Goal: Task Accomplishment & Management: Manage account settings

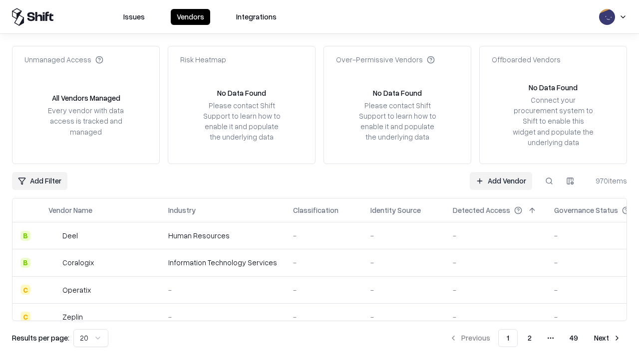
click at [500, 181] on link "Add Vendor" at bounding box center [501, 181] width 62 height 18
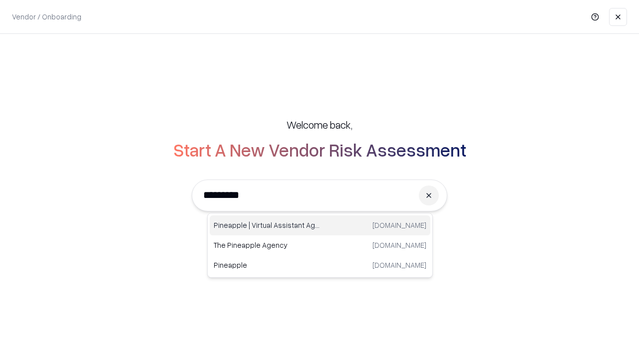
click at [320, 226] on div "Pineapple | Virtual Assistant Agency [DOMAIN_NAME]" at bounding box center [320, 226] width 221 height 20
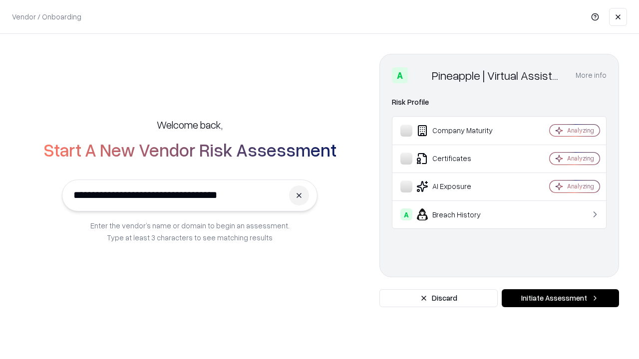
type input "**********"
click at [560, 298] on button "Initiate Assessment" at bounding box center [559, 298] width 117 height 18
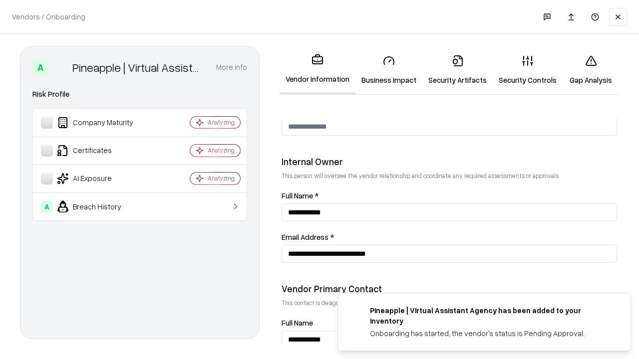
scroll to position [517, 0]
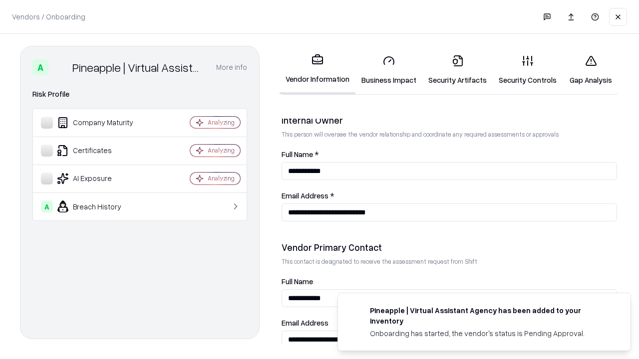
click at [457, 70] on link "Security Artifacts" at bounding box center [457, 70] width 70 height 46
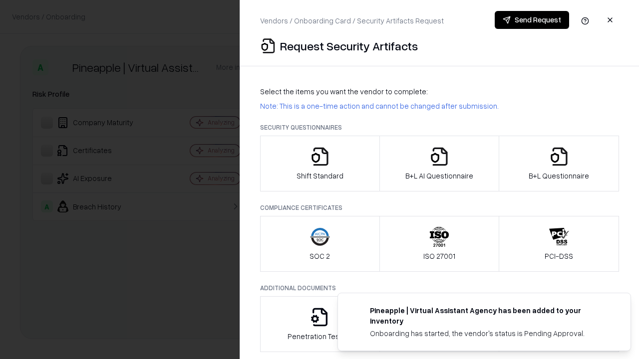
click at [558, 164] on icon "button" at bounding box center [559, 157] width 20 height 20
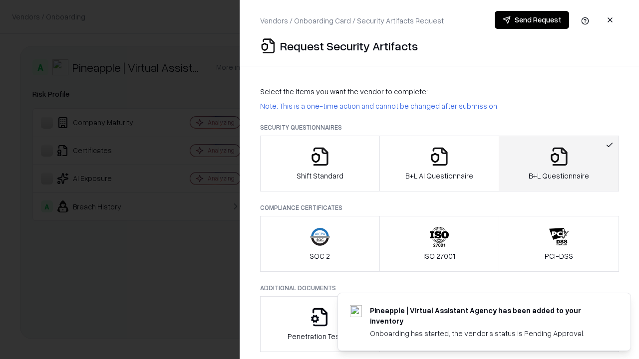
click at [439, 164] on icon "button" at bounding box center [439, 157] width 20 height 20
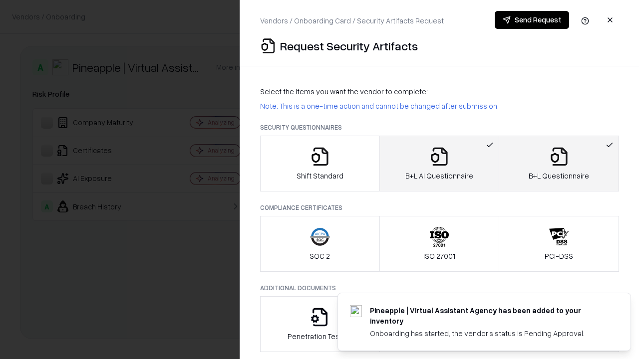
click at [531, 20] on button "Send Request" at bounding box center [531, 20] width 74 height 18
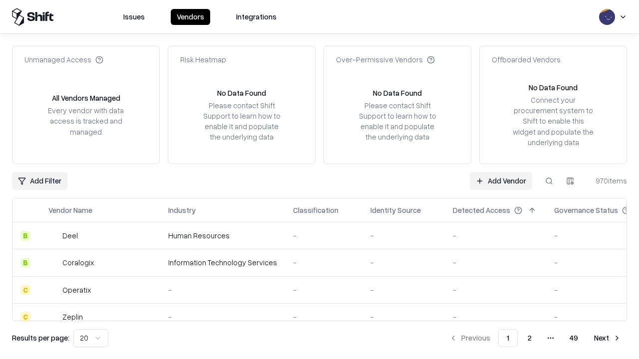
click at [549, 181] on button at bounding box center [549, 181] width 18 height 18
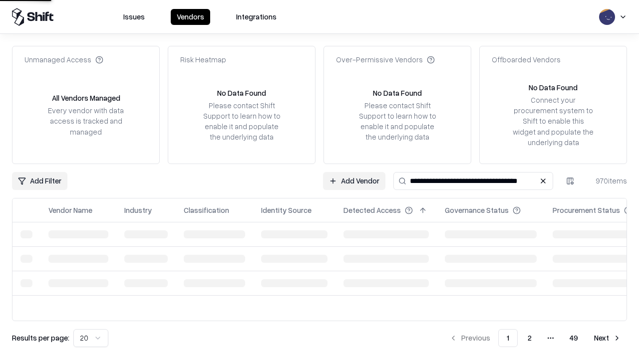
type input "**********"
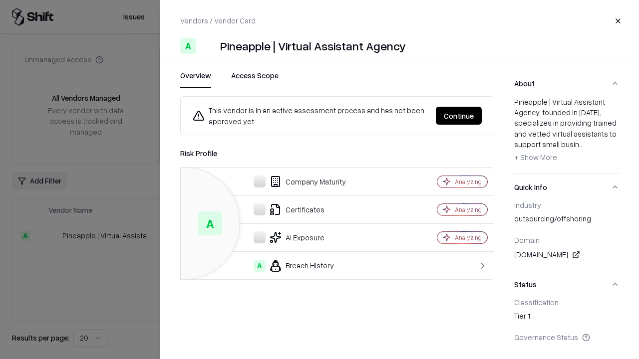
click at [459, 116] on button "Continue" at bounding box center [459, 116] width 46 height 18
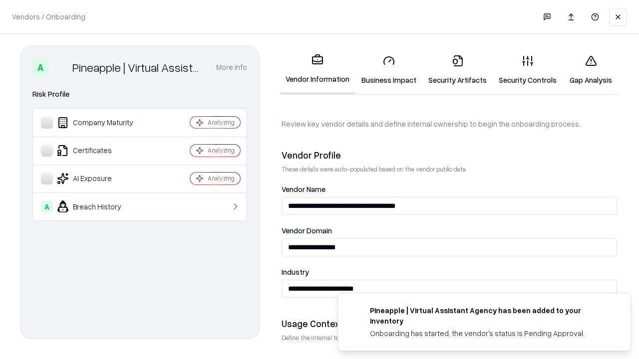
click at [457, 70] on link "Security Artifacts" at bounding box center [457, 70] width 70 height 46
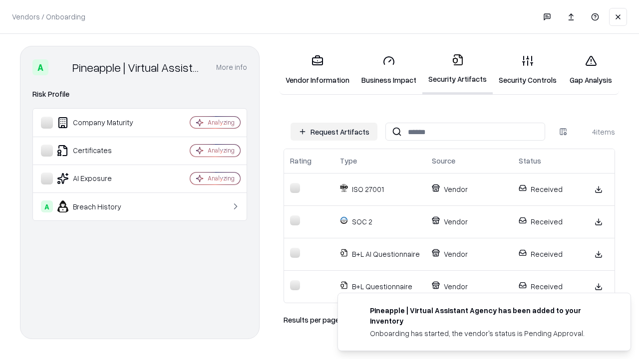
click at [590, 70] on link "Gap Analysis" at bounding box center [590, 70] width 56 height 46
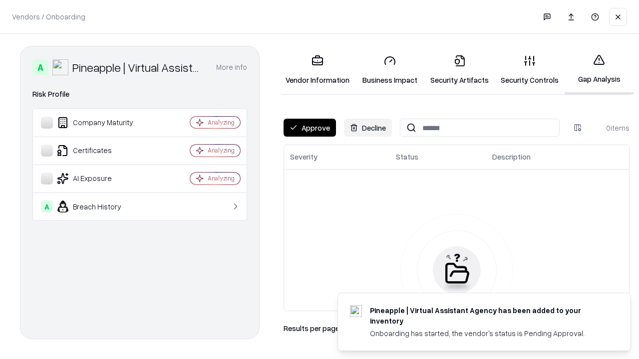
click at [309, 128] on button "Approve" at bounding box center [309, 128] width 52 height 18
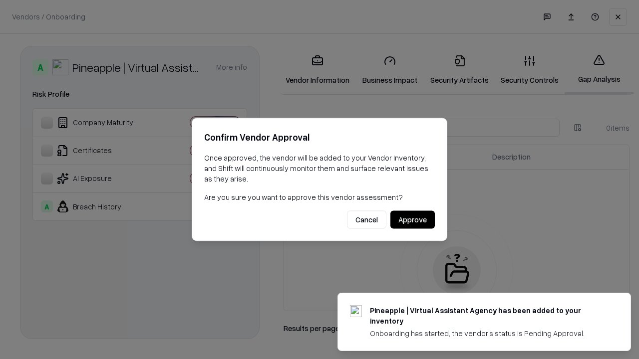
click at [412, 220] on button "Approve" at bounding box center [412, 220] width 44 height 18
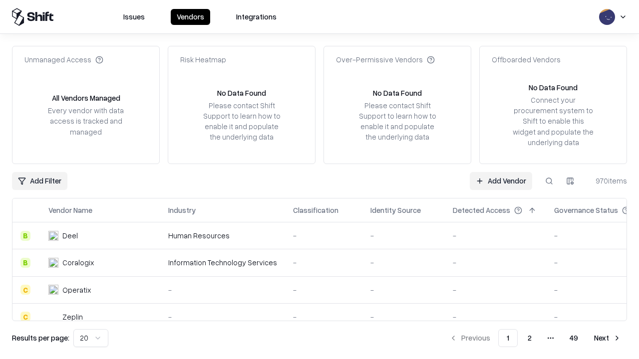
type input "**********"
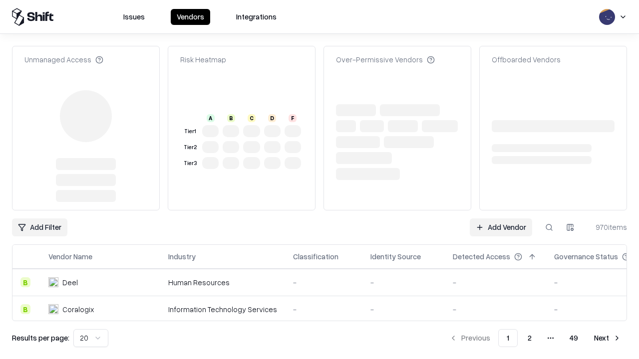
click at [500, 219] on link "Add Vendor" at bounding box center [501, 228] width 62 height 18
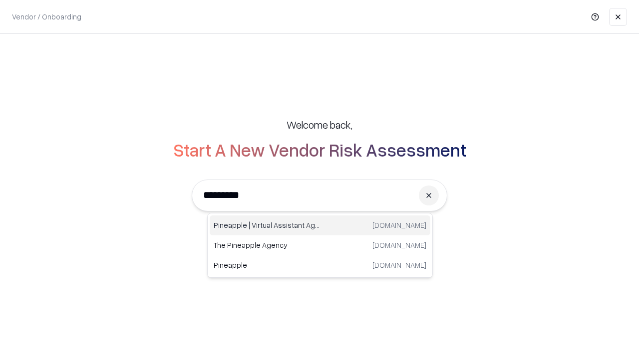
click at [320, 226] on div "Pineapple | Virtual Assistant Agency [DOMAIN_NAME]" at bounding box center [320, 226] width 221 height 20
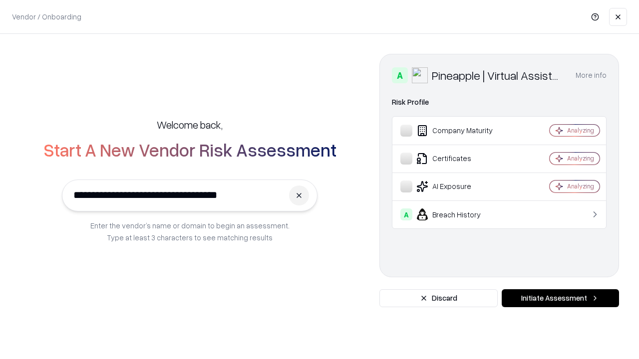
type input "**********"
click at [560, 298] on button "Initiate Assessment" at bounding box center [559, 298] width 117 height 18
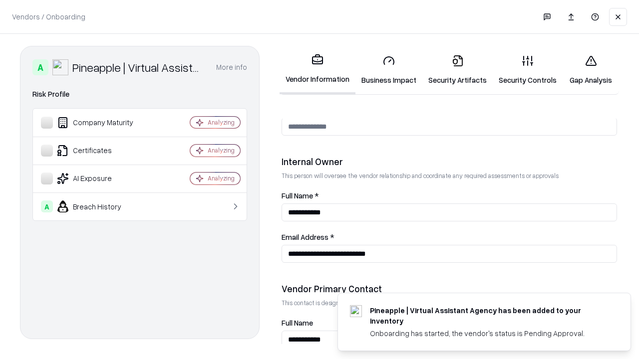
scroll to position [517, 0]
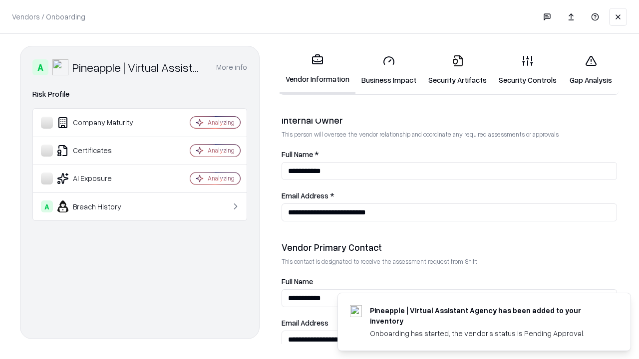
click at [590, 70] on link "Gap Analysis" at bounding box center [590, 70] width 56 height 46
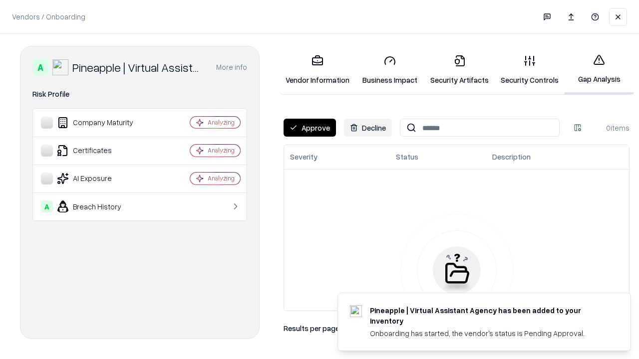
click at [309, 128] on button "Approve" at bounding box center [309, 128] width 52 height 18
